Goal: Task Accomplishment & Management: Use online tool/utility

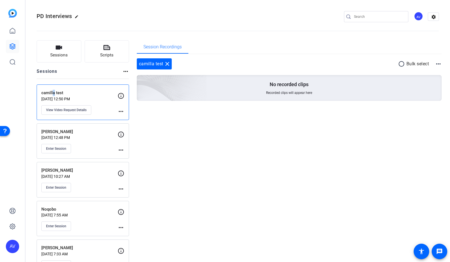
drag, startPoint x: 0, startPoint y: 0, endPoint x: 52, endPoint y: 91, distance: 104.9
click at [52, 91] on p "camilla test" at bounding box center [79, 93] width 76 height 6
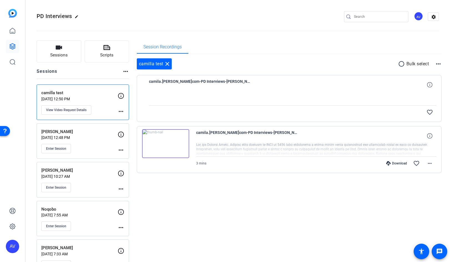
click at [57, 129] on p "[PERSON_NAME]" at bounding box center [79, 132] width 76 height 6
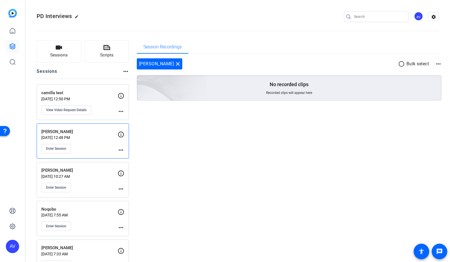
click at [120, 150] on mat-icon "more_horiz" at bounding box center [121, 150] width 7 height 7
click at [130, 157] on span "Edit Session" at bounding box center [134, 158] width 25 height 7
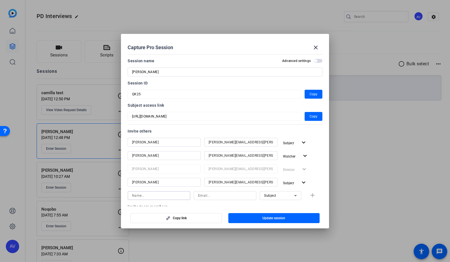
click at [135, 194] on input at bounding box center [159, 195] width 54 height 7
type input "luciana"
click at [204, 193] on input at bounding box center [225, 195] width 54 height 7
type input "luciana.lacerda@hatch.com"
click at [295, 195] on icon at bounding box center [295, 195] width 7 height 7
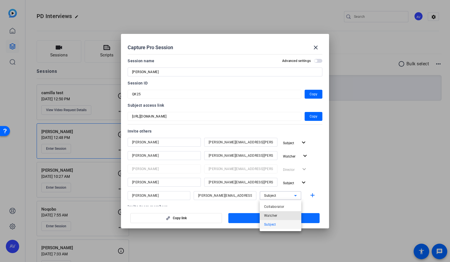
click at [278, 215] on mat-option "Watcher" at bounding box center [281, 215] width 42 height 9
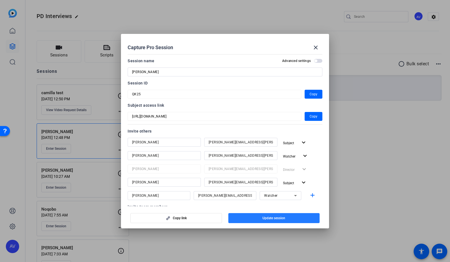
click at [252, 218] on span "button" at bounding box center [274, 217] width 92 height 13
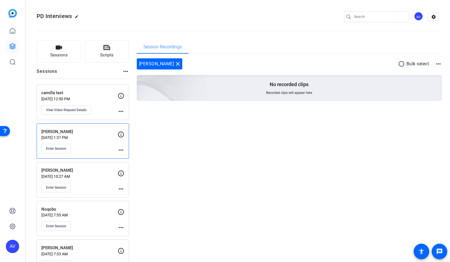
click at [67, 94] on p "camilla test" at bounding box center [79, 93] width 76 height 6
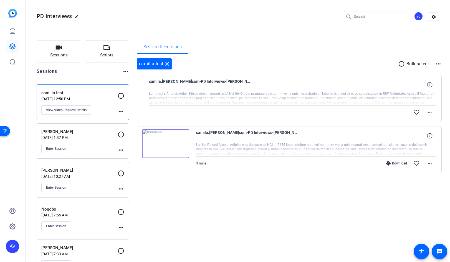
click at [265, 15] on div "PD Interviews edit AV settings" at bounding box center [238, 16] width 402 height 8
click at [57, 149] on span "Enter Session" at bounding box center [56, 148] width 20 height 4
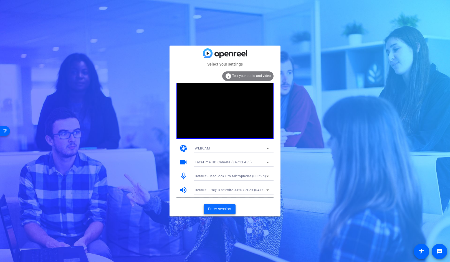
click at [226, 206] on span "Enter session" at bounding box center [219, 209] width 23 height 6
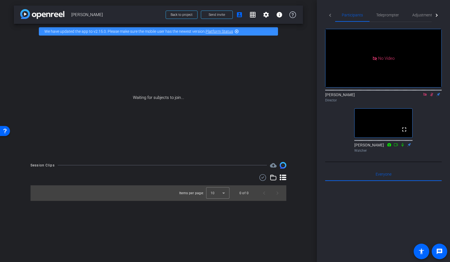
click at [432, 96] on icon at bounding box center [432, 94] width 4 height 4
click at [425, 96] on icon at bounding box center [425, 94] width 3 height 3
click at [217, 14] on span "Send invite" at bounding box center [217, 14] width 16 height 4
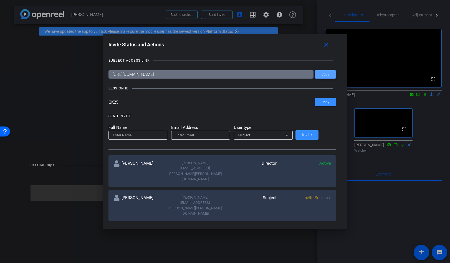
click at [322, 73] on span "Copy" at bounding box center [326, 74] width 8 height 4
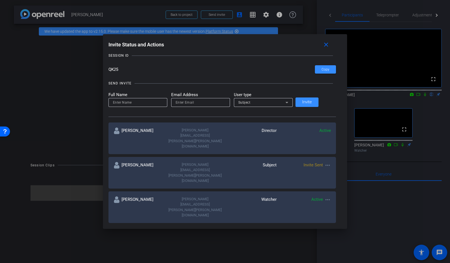
scroll to position [35, 0]
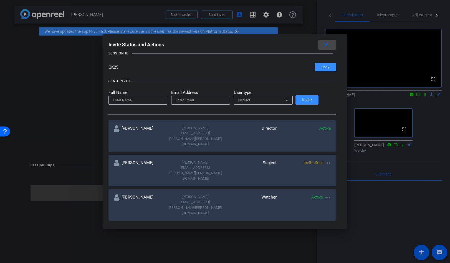
click at [323, 44] on mat-icon "close" at bounding box center [326, 44] width 7 height 7
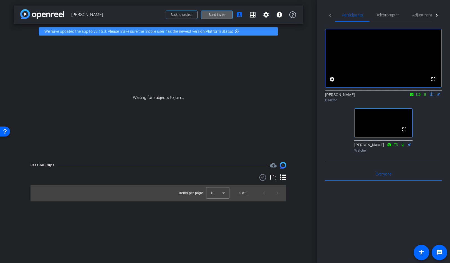
click at [412, 96] on icon at bounding box center [412, 94] width 4 height 3
click at [362, 108] on span "FaceTime HD Camera (3A71:F4B5)" at bounding box center [383, 109] width 56 height 4
click at [413, 96] on icon at bounding box center [412, 94] width 4 height 4
click at [412, 102] on div at bounding box center [225, 131] width 450 height 263
click at [412, 96] on icon at bounding box center [412, 94] width 4 height 3
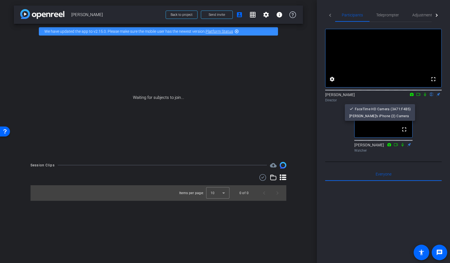
click at [420, 101] on div at bounding box center [225, 131] width 450 height 263
click at [419, 96] on icon at bounding box center [418, 94] width 4 height 4
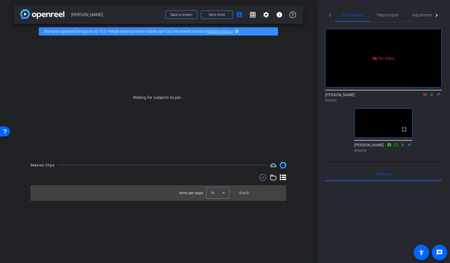
click at [425, 96] on icon at bounding box center [425, 94] width 3 height 3
click at [432, 97] on mat-icon "flip" at bounding box center [432, 94] width 7 height 5
click at [329, 127] on div "fullscreen settings [PERSON_NAME] flip Director fullscreen [PERSON_NAME] Watcher" at bounding box center [383, 88] width 117 height 133
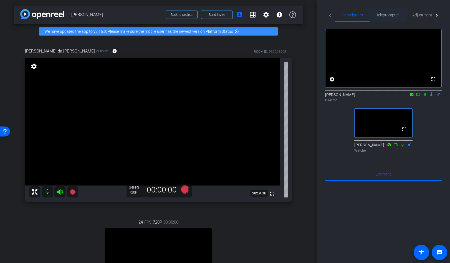
drag, startPoint x: 383, startPoint y: 14, endPoint x: 388, endPoint y: 15, distance: 4.5
click at [384, 14] on span "Teleprompter" at bounding box center [387, 15] width 23 height 4
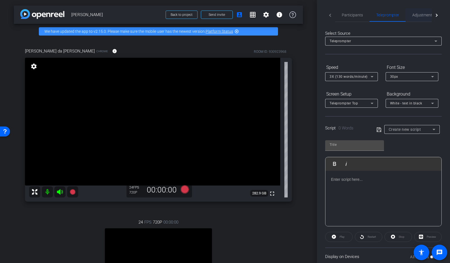
click at [425, 14] on span "Adjustments" at bounding box center [423, 15] width 22 height 4
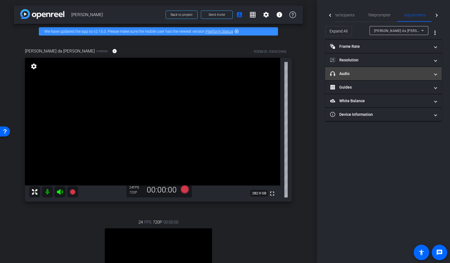
click at [350, 74] on mat-panel-title "headphone icon Audio" at bounding box center [380, 74] width 100 height 6
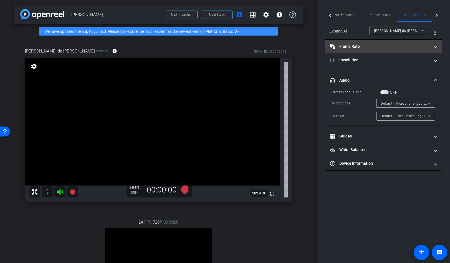
click at [363, 47] on mat-panel-title "Frame Rate Frame Rate" at bounding box center [380, 47] width 100 height 6
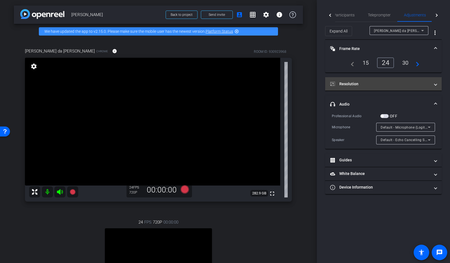
click at [354, 84] on mat-panel-title "Resolution" at bounding box center [380, 84] width 100 height 6
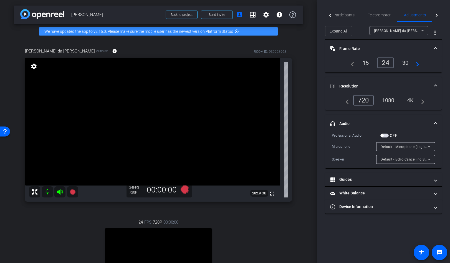
click at [388, 99] on div "1080" at bounding box center [388, 99] width 21 height 9
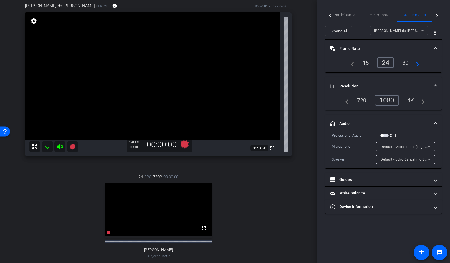
scroll to position [116, 0]
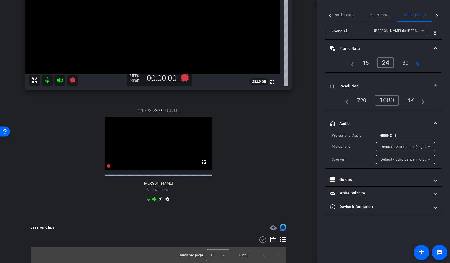
click at [168, 198] on mat-icon "settings" at bounding box center [167, 200] width 7 height 7
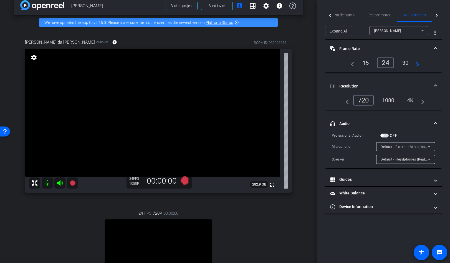
scroll to position [0, 0]
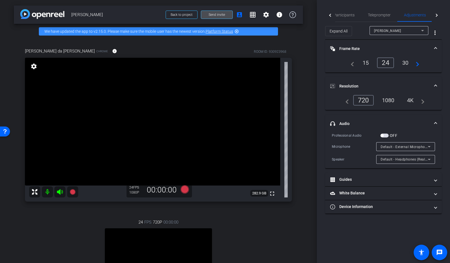
click at [218, 14] on span "Send invite" at bounding box center [217, 14] width 16 height 4
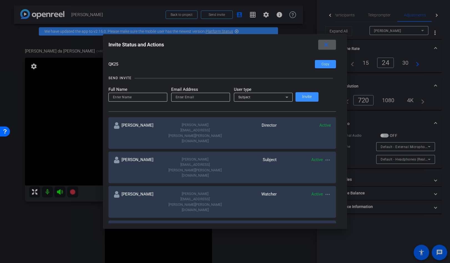
scroll to position [44, 0]
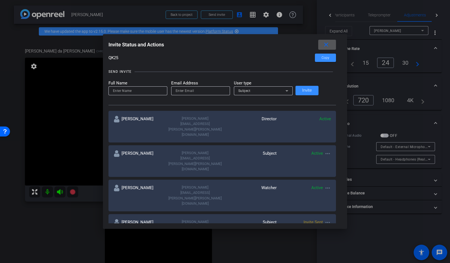
click at [324, 150] on mat-icon "more_horiz" at bounding box center [327, 153] width 7 height 7
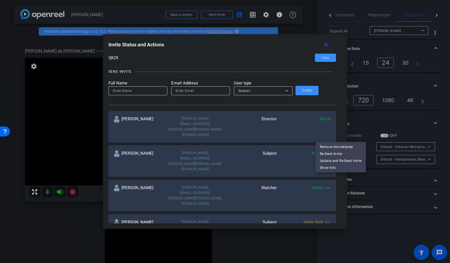
click at [330, 184] on div at bounding box center [225, 131] width 450 height 263
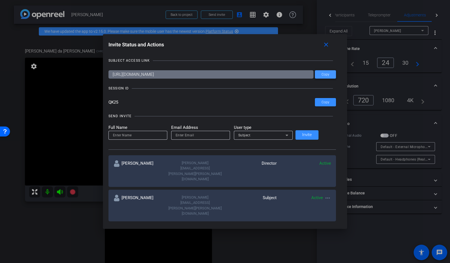
click at [322, 74] on span "Copy" at bounding box center [326, 74] width 8 height 4
click at [323, 46] on mat-icon "close" at bounding box center [326, 44] width 7 height 7
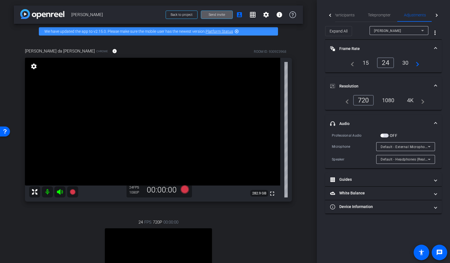
click at [392, 100] on div "1080" at bounding box center [388, 99] width 21 height 9
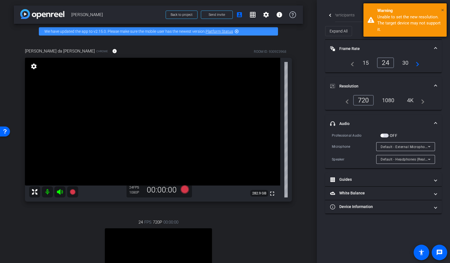
click at [443, 9] on span "×" at bounding box center [442, 10] width 3 height 7
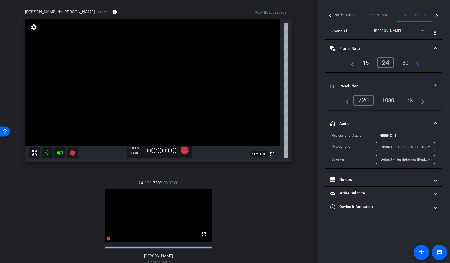
scroll to position [32, 0]
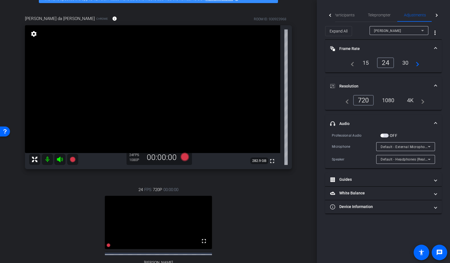
click at [406, 62] on div "30" at bounding box center [405, 62] width 15 height 9
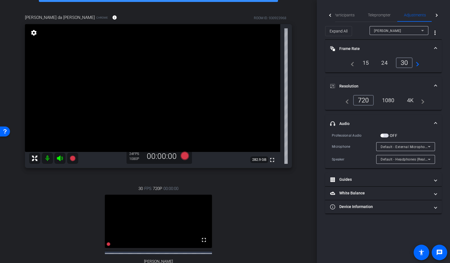
click at [424, 30] on icon at bounding box center [422, 30] width 7 height 7
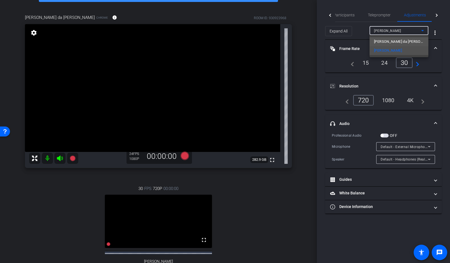
click at [395, 41] on span "[PERSON_NAME] da [PERSON_NAME]" at bounding box center [399, 41] width 50 height 7
type input "1000"
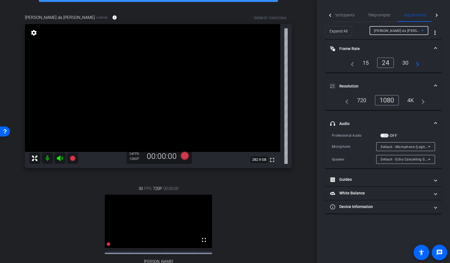
click at [406, 61] on div "30" at bounding box center [405, 62] width 15 height 9
click at [428, 146] on icon at bounding box center [429, 146] width 7 height 7
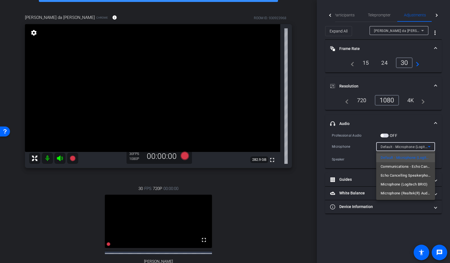
click at [409, 165] on span "Communications - Echo Cancelling Speakerphone (USB Audio Device)" at bounding box center [406, 166] width 50 height 7
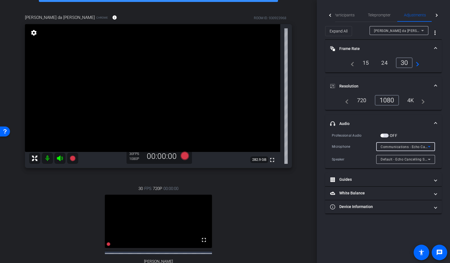
click at [429, 145] on icon at bounding box center [429, 146] width 7 height 7
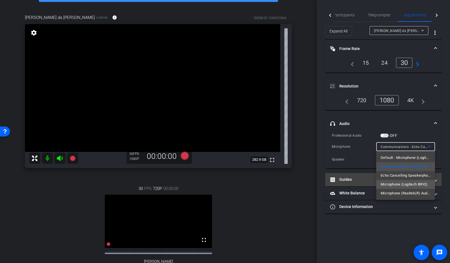
click at [411, 186] on span "Microphone (Logitech BRIO)" at bounding box center [404, 184] width 47 height 7
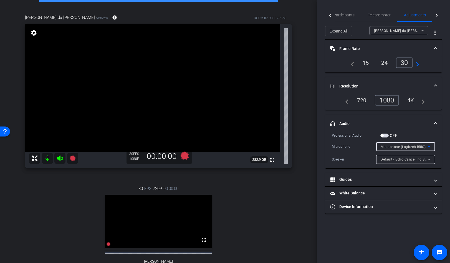
click at [429, 146] on icon at bounding box center [429, 146] width 3 height 1
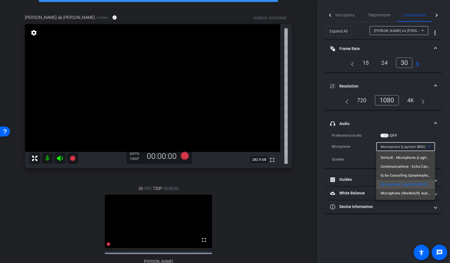
click at [419, 164] on span "Communications - Echo Cancelling Speakerphone (USB Audio Device)" at bounding box center [406, 166] width 50 height 7
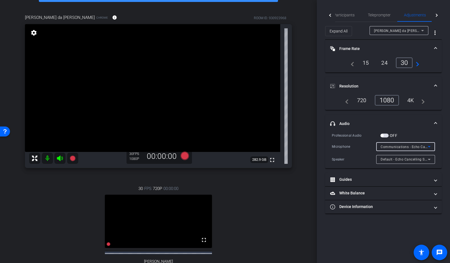
click at [430, 146] on icon at bounding box center [429, 146] width 3 height 1
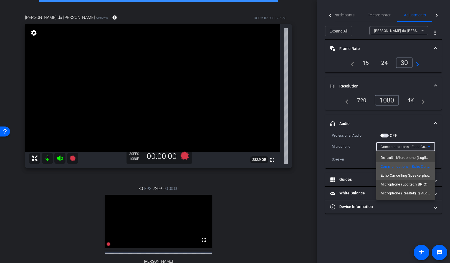
click at [411, 173] on span "Echo Cancelling Speakerphone (USB Audio Device)" at bounding box center [406, 175] width 50 height 7
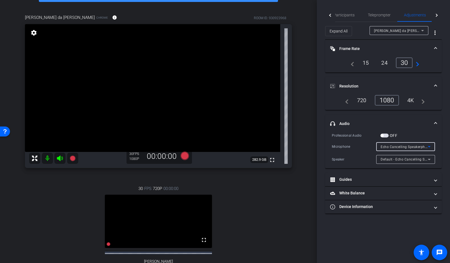
click at [429, 146] on icon at bounding box center [429, 146] width 7 height 7
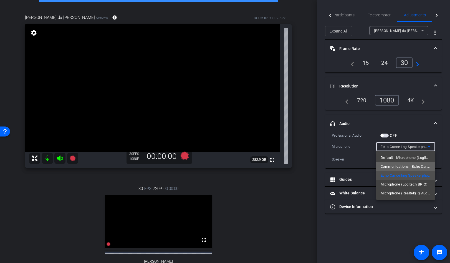
click at [419, 165] on span "Communications - Echo Cancelling Speakerphone (USB Audio Device)" at bounding box center [406, 166] width 50 height 7
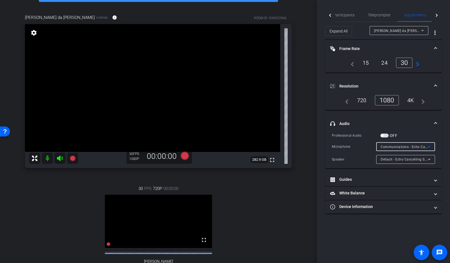
click at [308, 53] on div "arrow_back [PERSON_NAME] Back to project Send invite account_box grid_on settin…" at bounding box center [158, 97] width 317 height 263
click at [311, 29] on div "arrow_back [PERSON_NAME] Back to project Send invite account_box grid_on settin…" at bounding box center [158, 97] width 317 height 263
click at [341, 14] on span "Participants" at bounding box center [344, 15] width 21 height 4
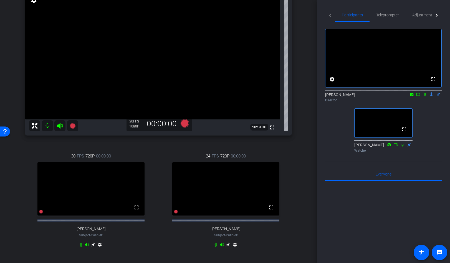
scroll to position [66, 0]
click at [81, 246] on icon at bounding box center [81, 244] width 2 height 4
click at [185, 123] on icon at bounding box center [185, 123] width 8 height 8
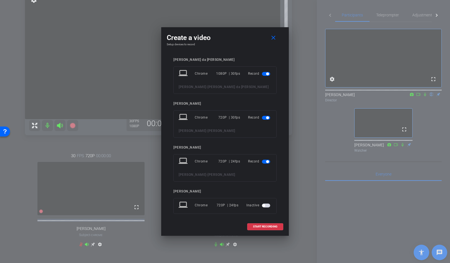
click at [263, 117] on span "button" at bounding box center [266, 118] width 8 height 4
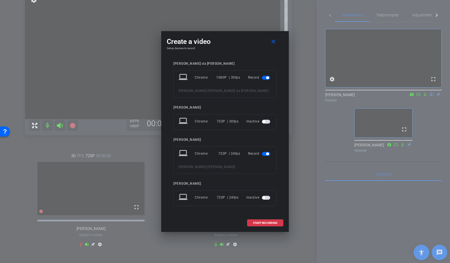
click at [265, 154] on span "button" at bounding box center [266, 154] width 8 height 4
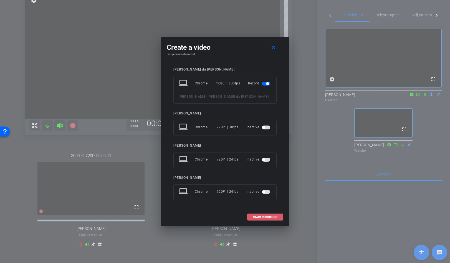
click at [271, 218] on span "START RECORDING" at bounding box center [265, 217] width 24 height 3
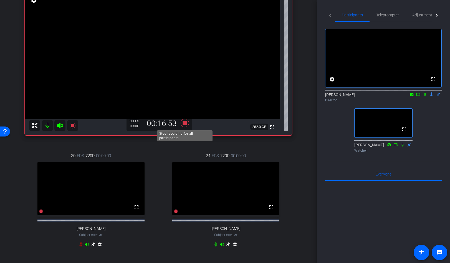
click at [186, 122] on icon at bounding box center [185, 123] width 8 height 8
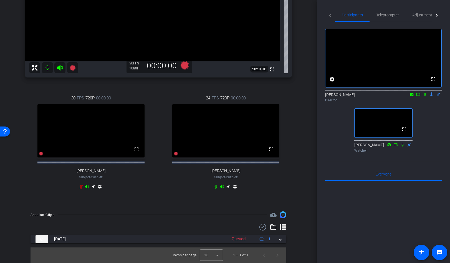
scroll to position [125, 0]
click at [185, 64] on icon at bounding box center [185, 65] width 8 height 8
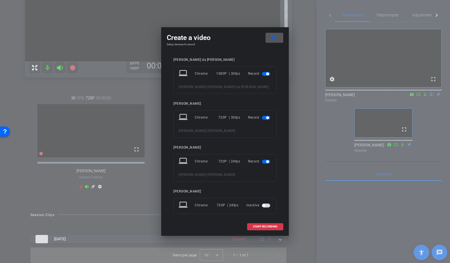
click at [264, 118] on span "button" at bounding box center [266, 118] width 8 height 4
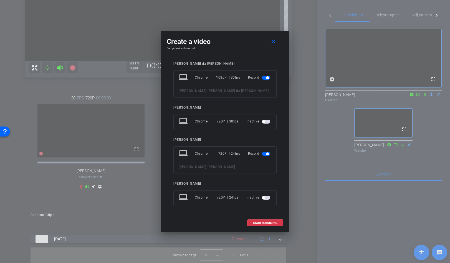
click at [264, 155] on span "button" at bounding box center [266, 154] width 8 height 4
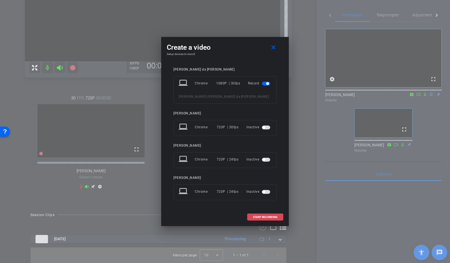
click at [268, 217] on span "START RECORDING" at bounding box center [265, 217] width 24 height 3
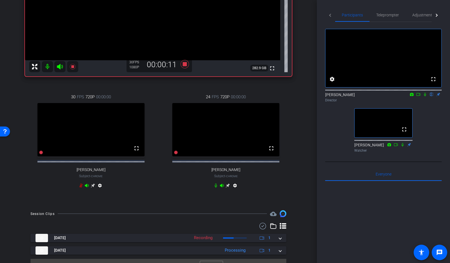
click at [81, 188] on icon at bounding box center [80, 185] width 3 height 4
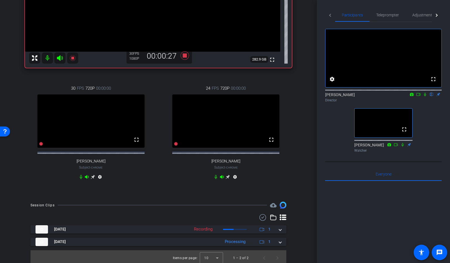
scroll to position [133, 0]
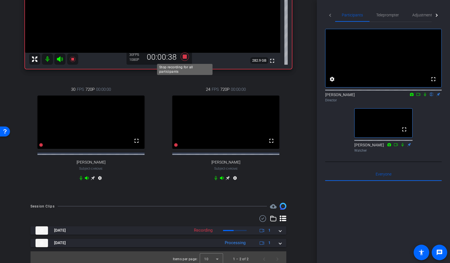
click at [183, 57] on icon at bounding box center [185, 56] width 8 height 8
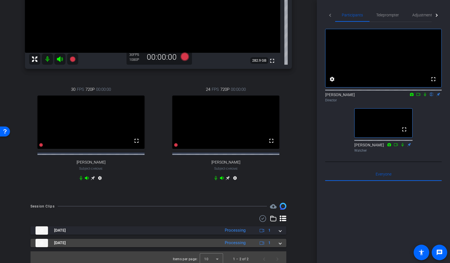
click at [279, 246] on span at bounding box center [280, 243] width 2 height 6
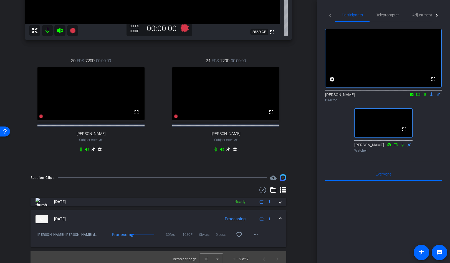
scroll to position [168, 0]
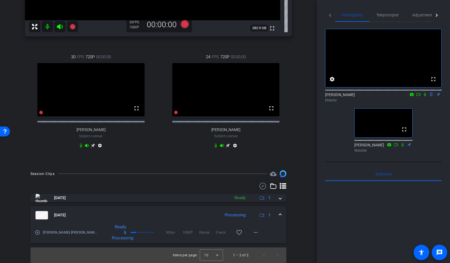
click at [301, 219] on div "Session Clips cloud_upload [DATE] Ready 1 [DATE] Processing 1 play_circle_outli…" at bounding box center [158, 216] width 289 height 92
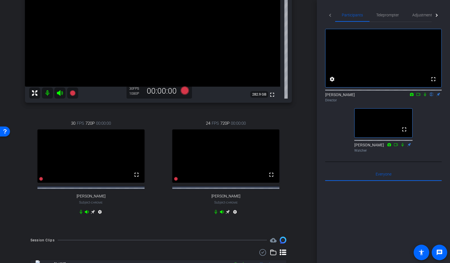
scroll to position [170, 0]
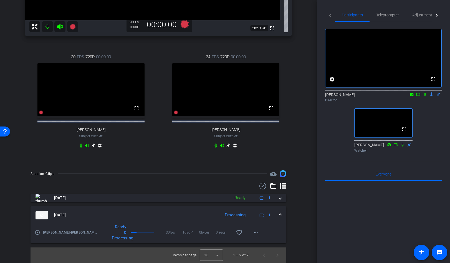
click at [177, 210] on mat-expansion-panel-header "[DATE] Processing 1" at bounding box center [159, 215] width 256 height 18
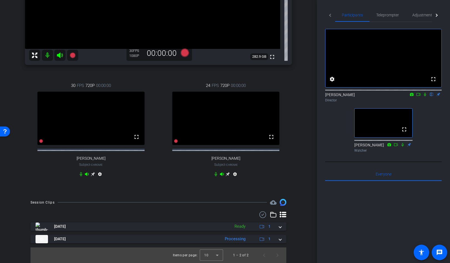
scroll to position [141, 0]
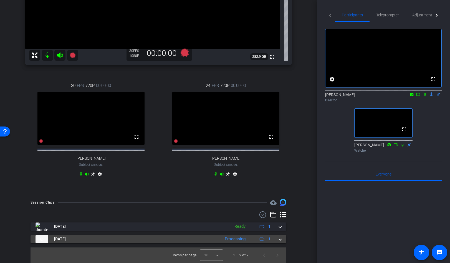
click at [159, 237] on mat-panel-title "[DATE]" at bounding box center [127, 239] width 182 height 8
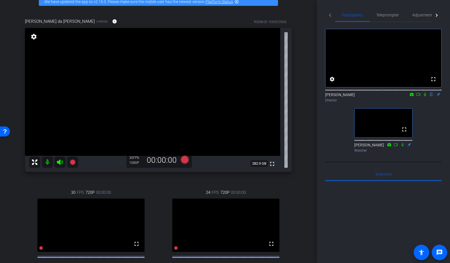
scroll to position [50, 0]
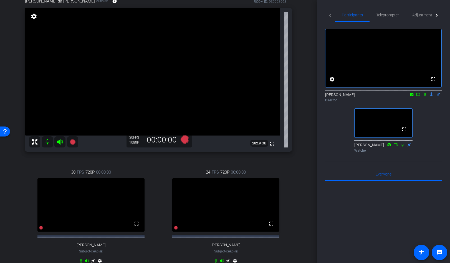
click at [419, 96] on icon at bounding box center [418, 94] width 4 height 4
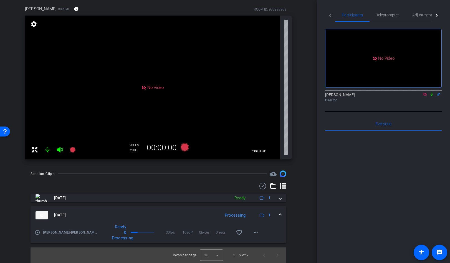
scroll to position [0, 0]
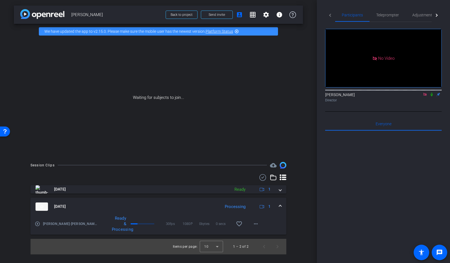
click at [431, 96] on icon at bounding box center [432, 95] width 2 height 4
click at [308, 139] on div "arrow_back [PERSON_NAME] Back to project Send invite account_box grid_on settin…" at bounding box center [158, 131] width 317 height 263
click at [130, 216] on div "Ready & Processing" at bounding box center [132, 223] width 67 height 17
